Goal: Transaction & Acquisition: Book appointment/travel/reservation

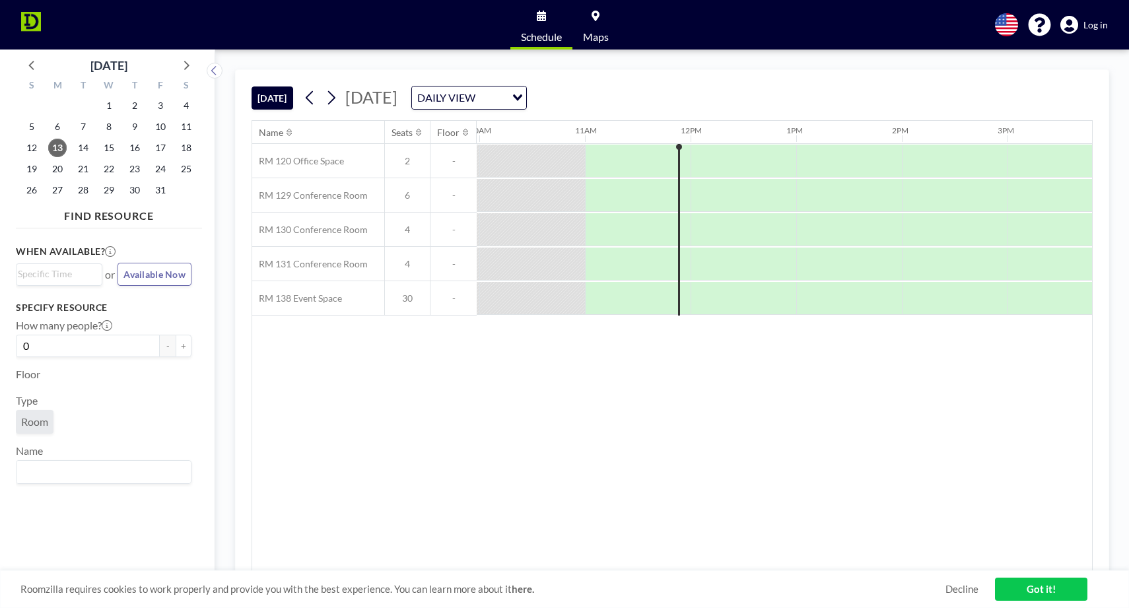
scroll to position [0, 1057]
click at [335, 96] on icon at bounding box center [331, 98] width 13 height 20
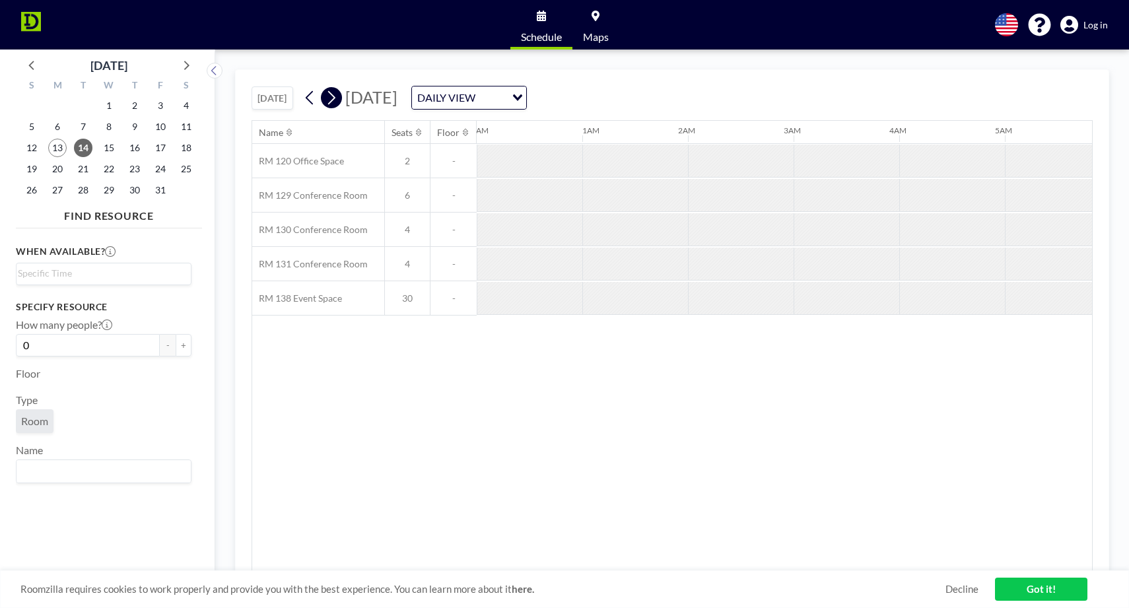
scroll to position [0, 740]
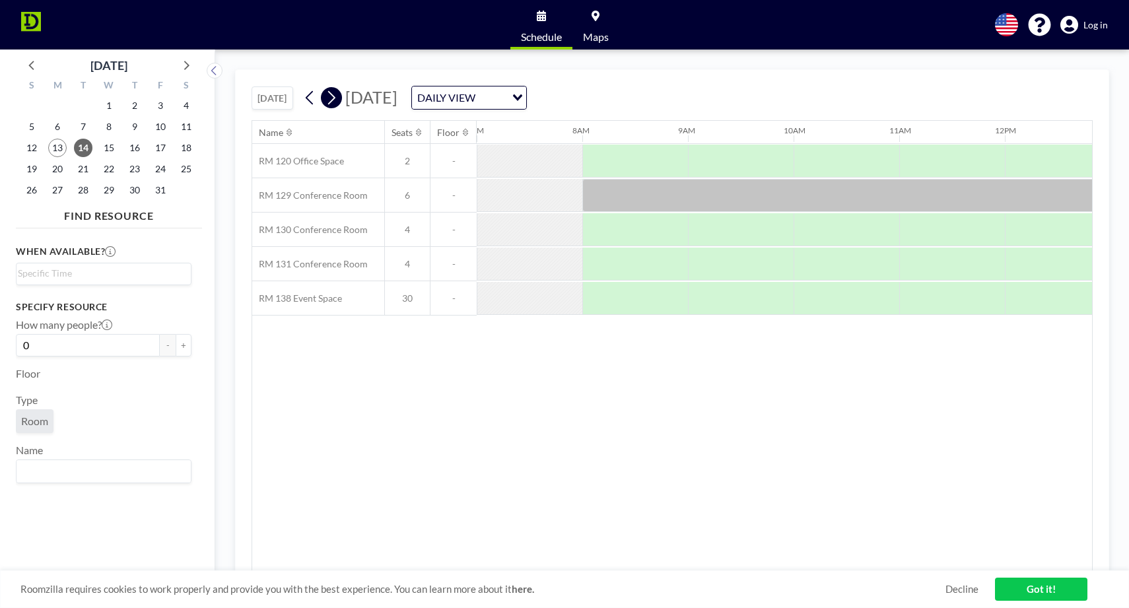
click at [335, 99] on icon at bounding box center [331, 98] width 13 height 20
click at [335, 98] on icon at bounding box center [331, 98] width 13 height 20
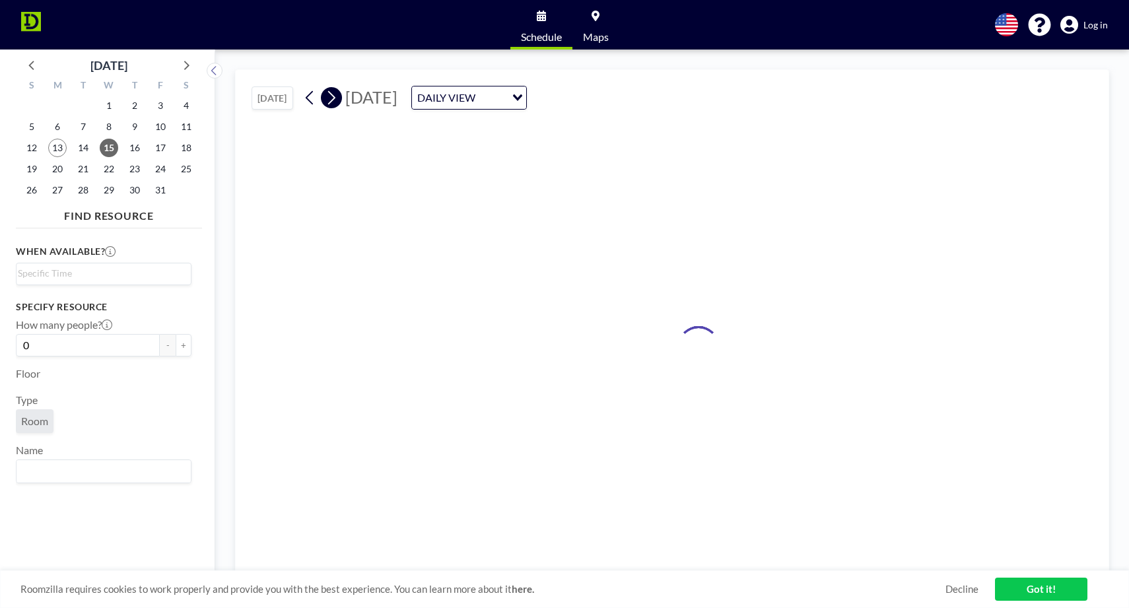
click at [335, 98] on icon at bounding box center [331, 98] width 13 height 20
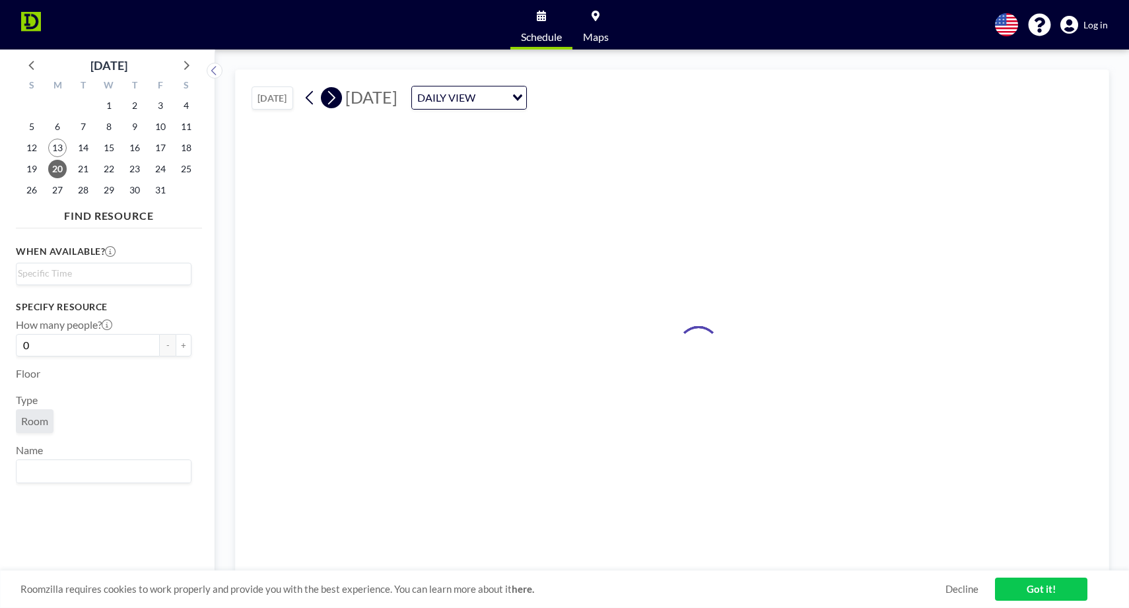
click at [335, 98] on icon at bounding box center [331, 98] width 13 height 20
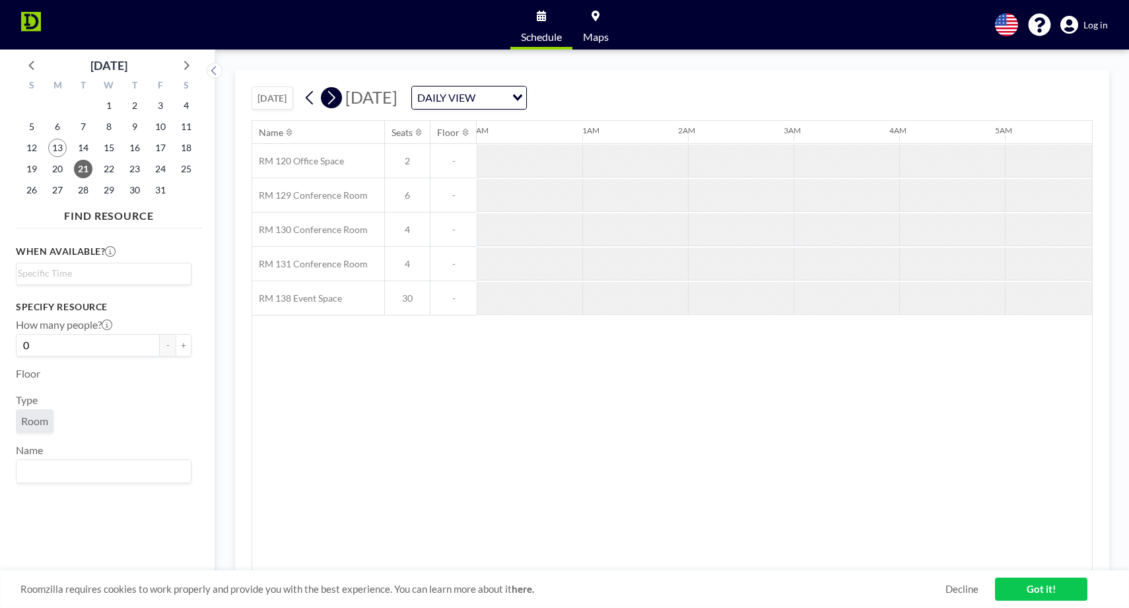
click at [336, 98] on icon at bounding box center [331, 98] width 13 height 20
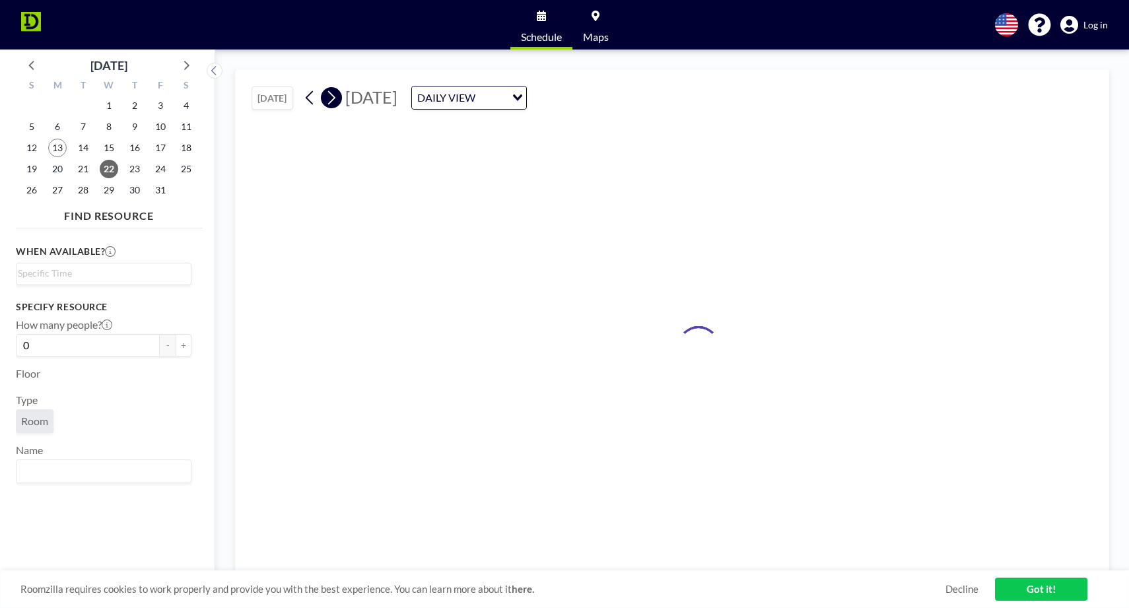
click at [336, 98] on icon at bounding box center [331, 98] width 13 height 20
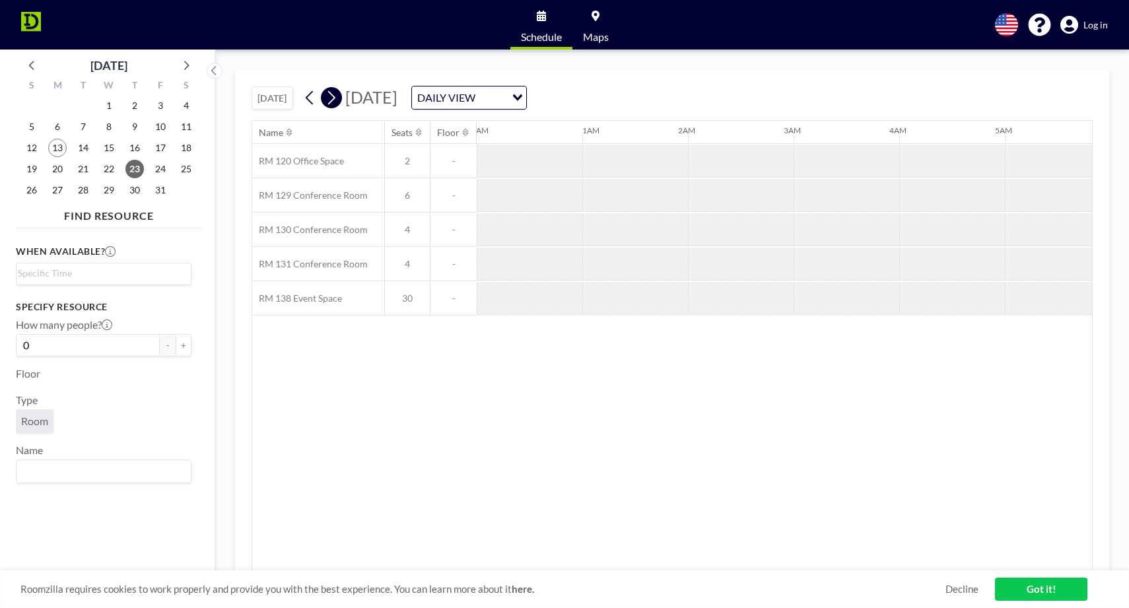
scroll to position [0, 740]
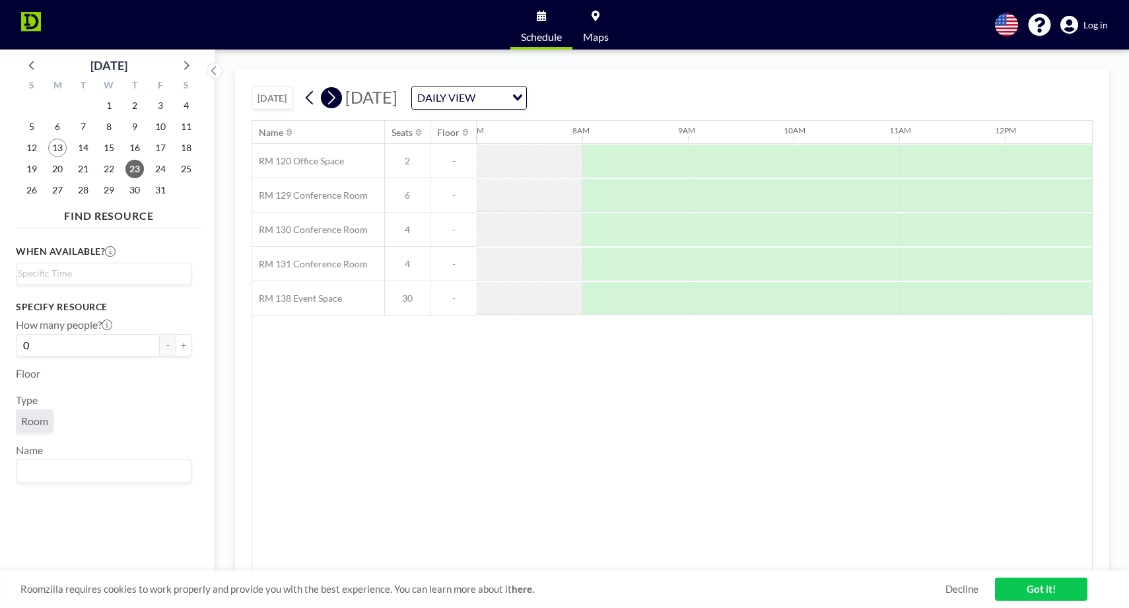
click at [336, 98] on icon at bounding box center [331, 98] width 13 height 20
click at [314, 96] on icon at bounding box center [310, 98] width 13 height 20
click at [714, 264] on div at bounding box center [741, 264] width 106 height 33
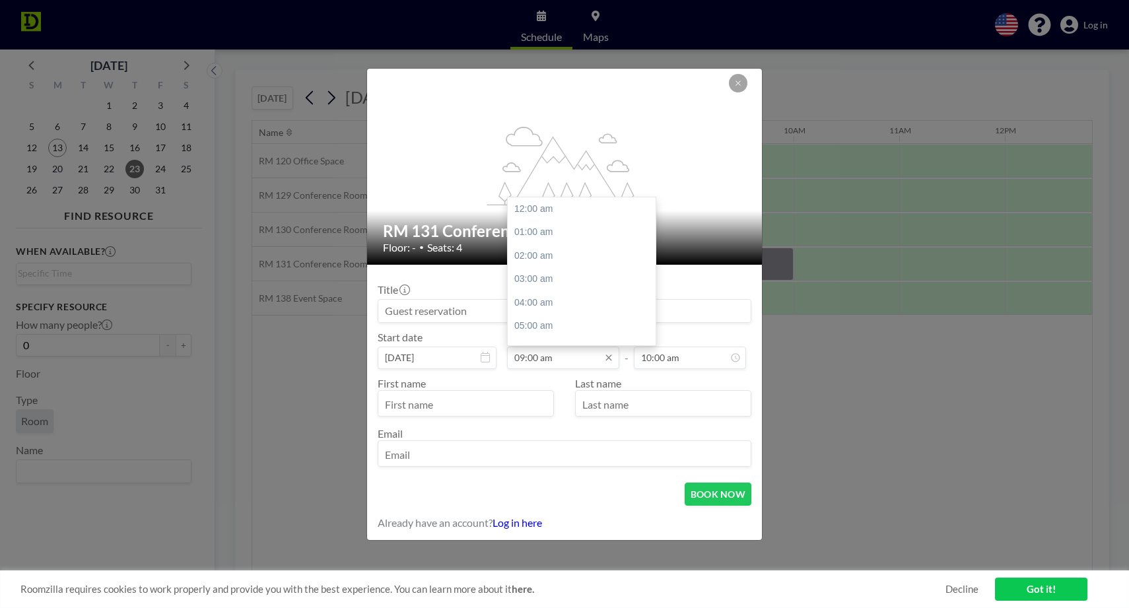
scroll to position [231, 0]
click at [571, 356] on input "09:00 am" at bounding box center [563, 358] width 112 height 22
click at [538, 359] on input "09:00 am" at bounding box center [563, 358] width 112 height 22
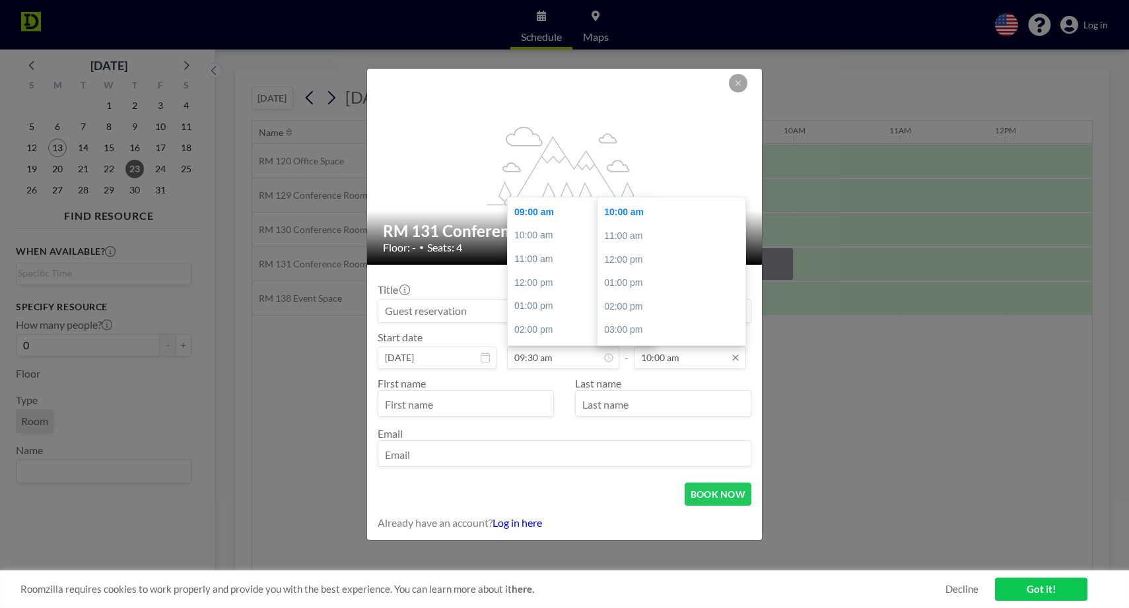
type input "09:30 am"
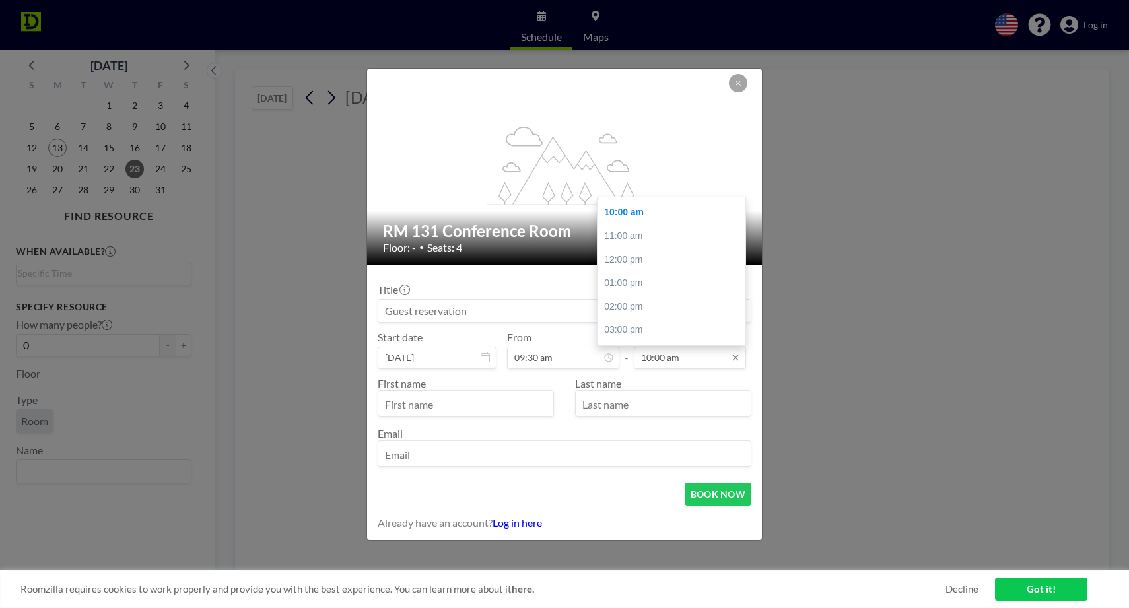
click at [661, 359] on input "10:00 am" at bounding box center [690, 358] width 112 height 22
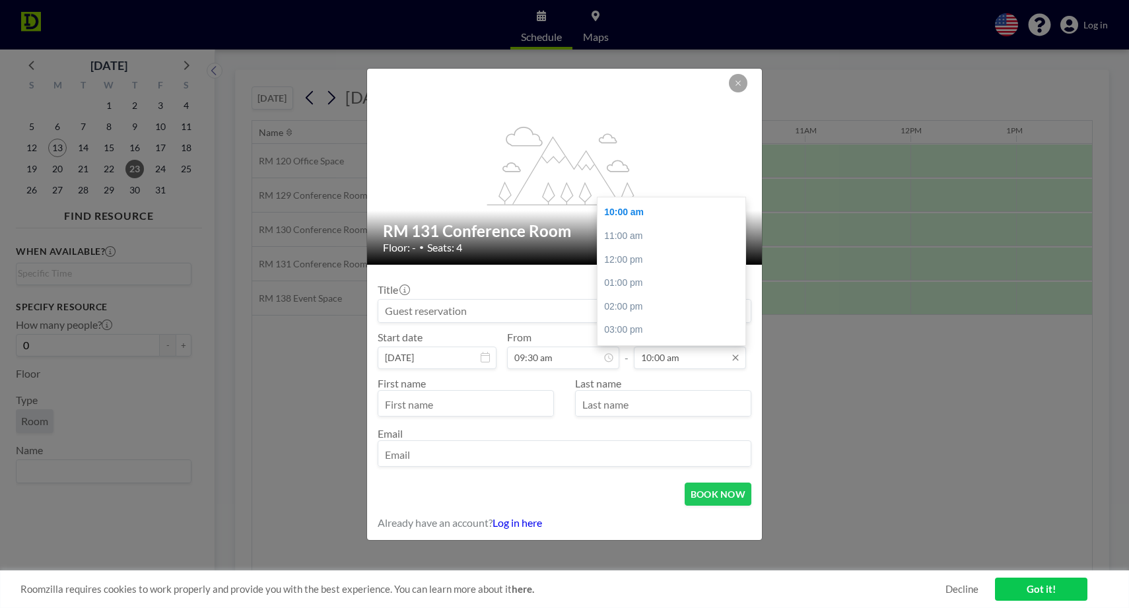
scroll to position [0, 845]
click at [664, 359] on input "10:00 am" at bounding box center [690, 358] width 112 height 22
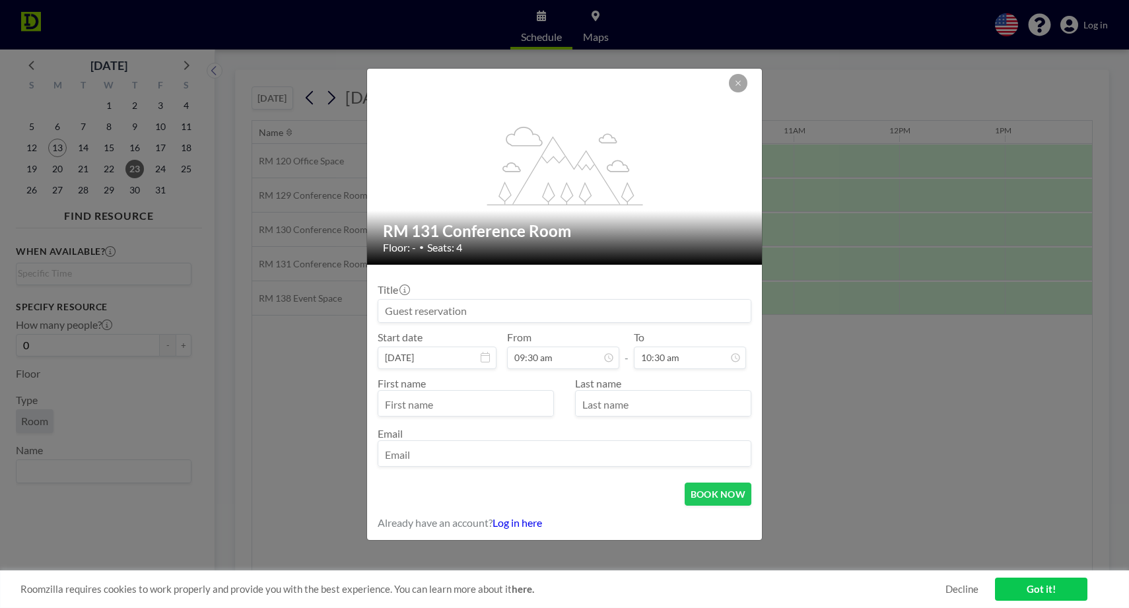
type input "10:30 am"
click at [554, 433] on div "Email" at bounding box center [565, 447] width 374 height 40
type input "[PERSON_NAME]"
type input "[EMAIL_ADDRESS][DOMAIN_NAME]"
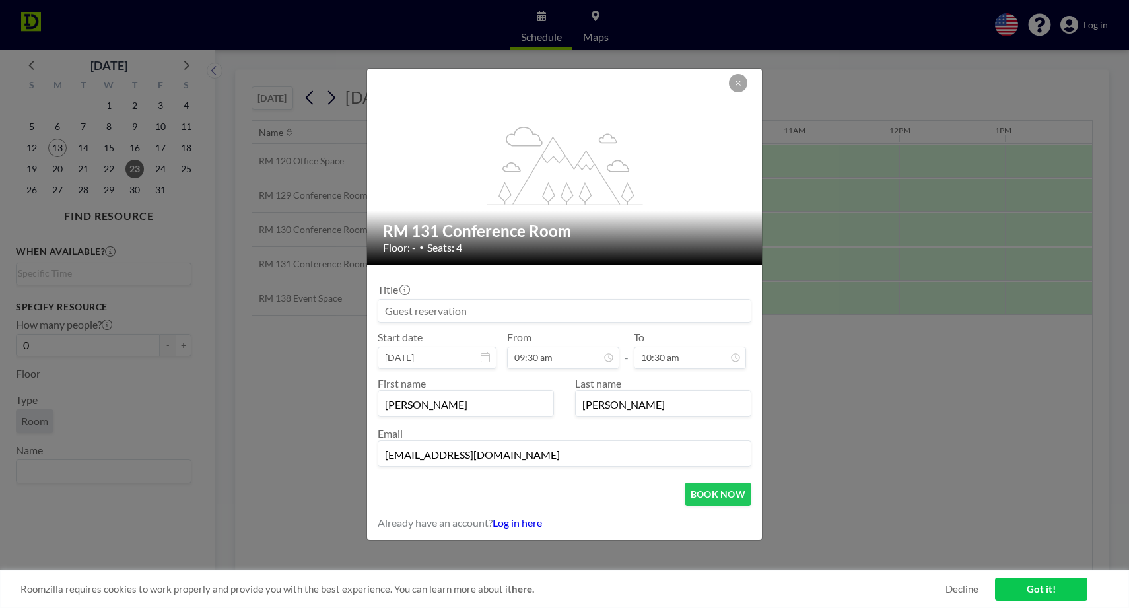
click at [623, 318] on input at bounding box center [564, 311] width 372 height 22
type input "CEI Recruitment Call - AGROFuture"
click at [712, 497] on button "BOOK NOW" at bounding box center [718, 494] width 67 height 23
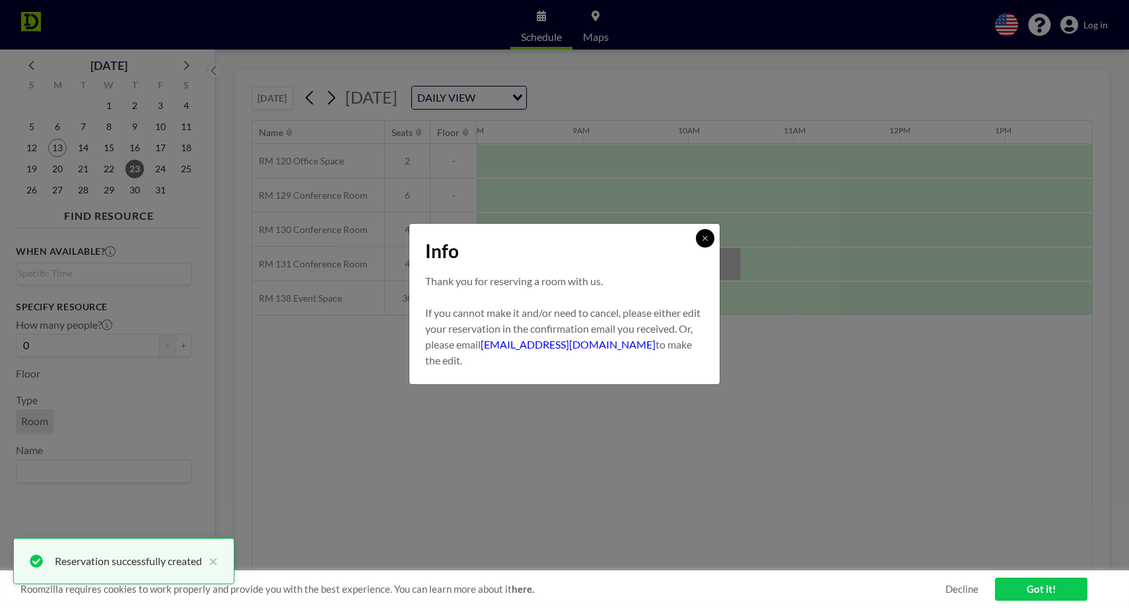
click at [703, 240] on icon at bounding box center [705, 238] width 8 height 8
